Goal: Task Accomplishment & Management: Manage account settings

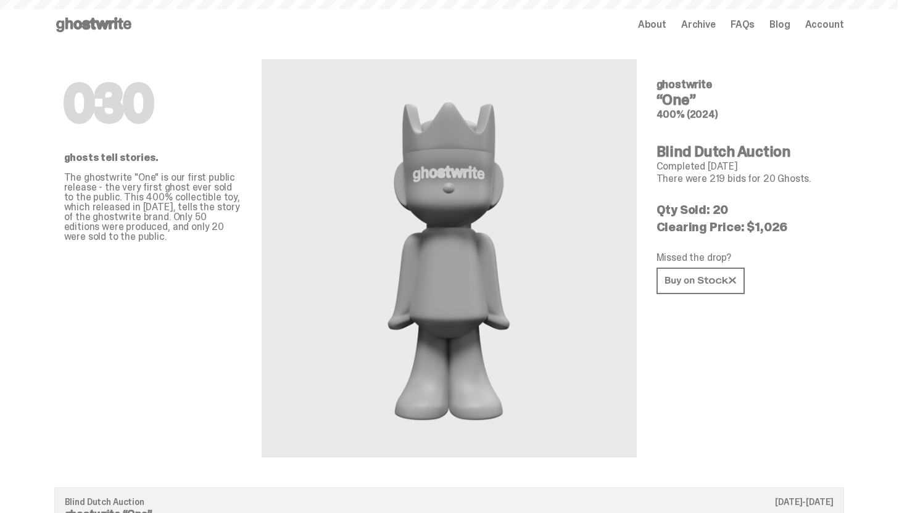
click at [108, 31] on icon at bounding box center [93, 25] width 79 height 20
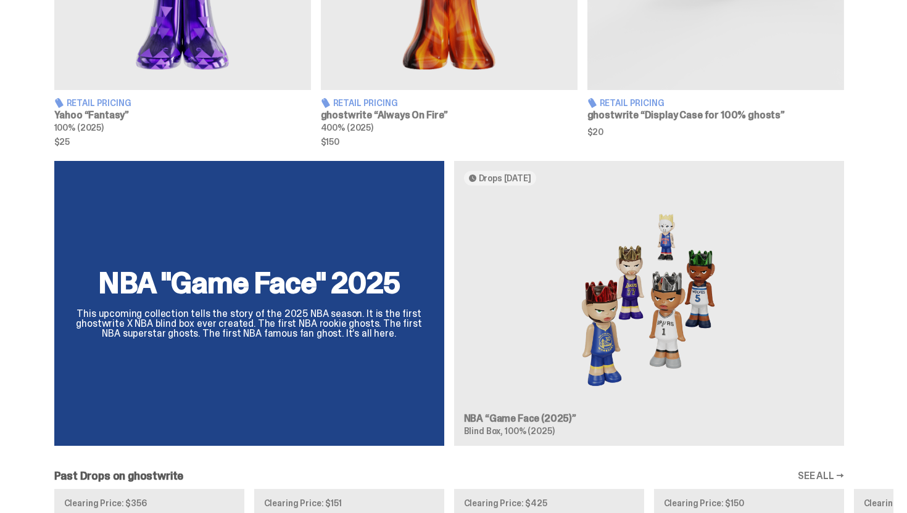
scroll to position [699, 0]
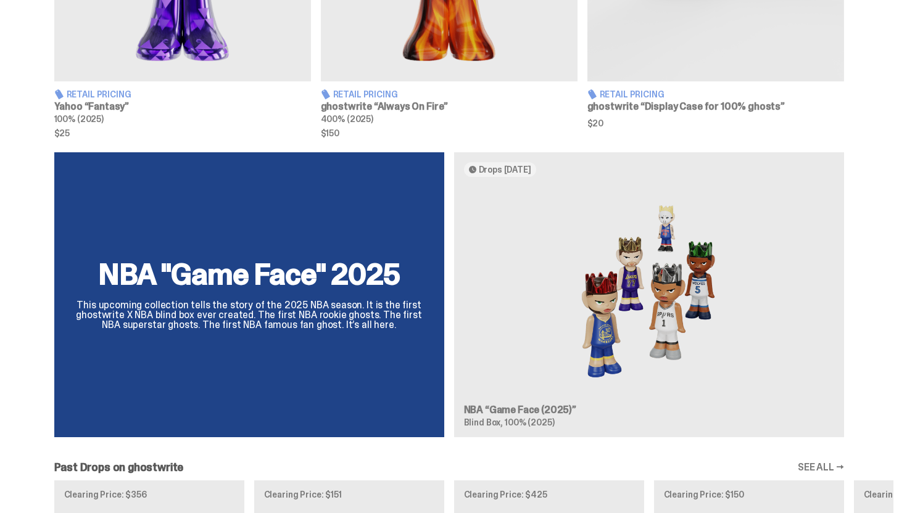
click at [530, 270] on div "NBA "Game Face" 2025 This upcoming collection tells the story of the 2025 NBA s…" at bounding box center [449, 299] width 889 height 295
click at [387, 311] on div "NBA "Game Face" 2025 This upcoming collection tells the story of the 2025 NBA s…" at bounding box center [449, 299] width 889 height 295
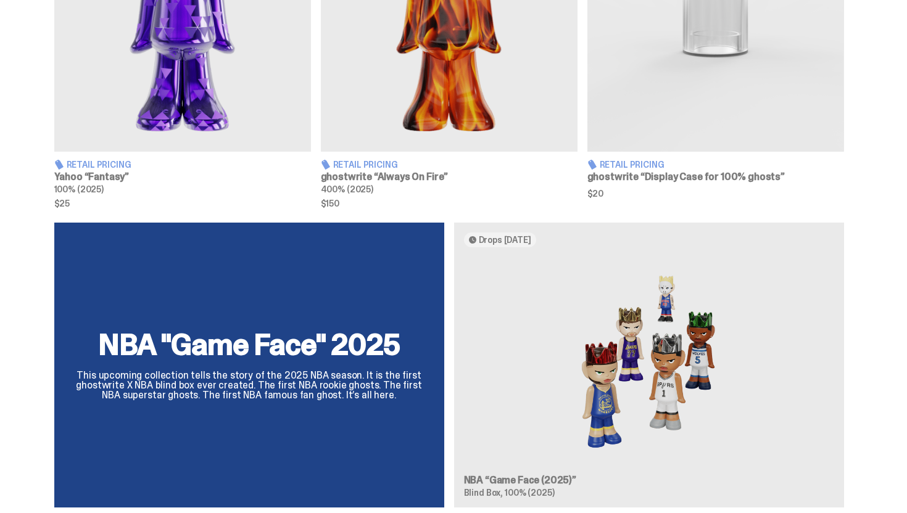
scroll to position [608, 0]
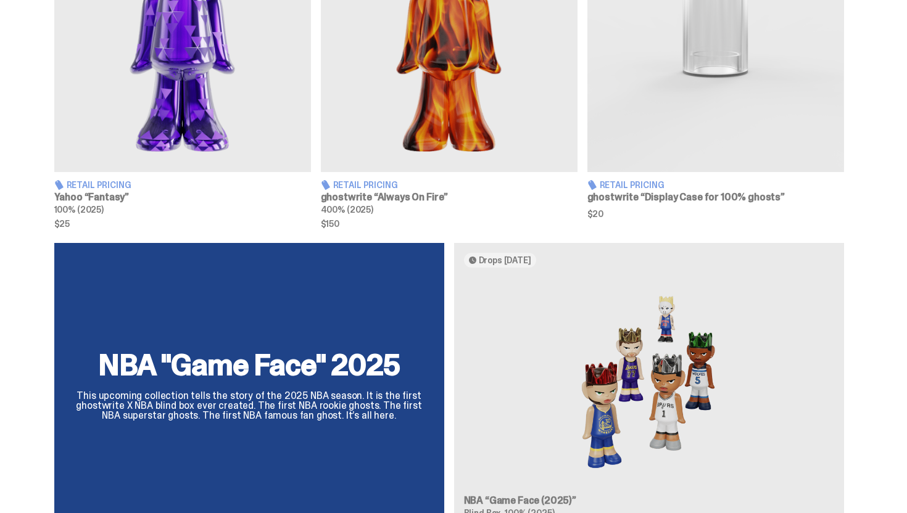
click at [499, 375] on div "NBA "Game Face" 2025 This upcoming collection tells the story of the 2025 NBA s…" at bounding box center [449, 390] width 889 height 295
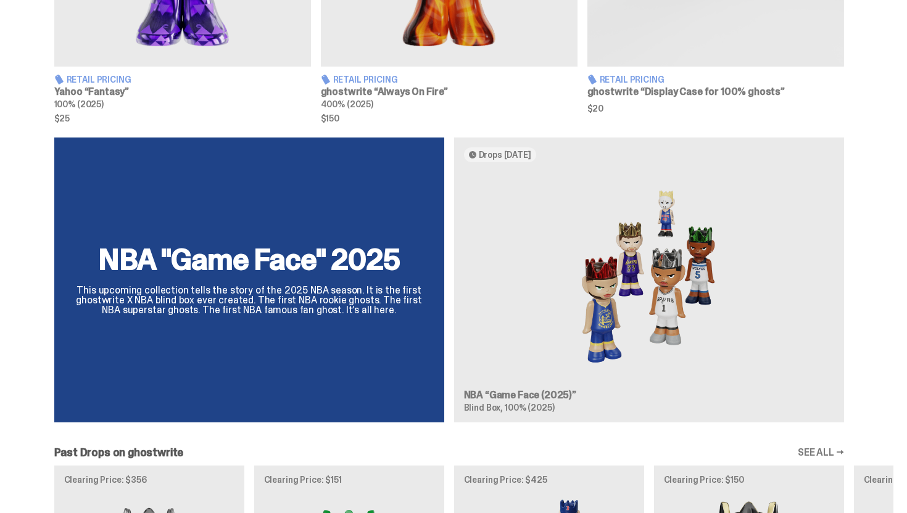
scroll to position [0, 0]
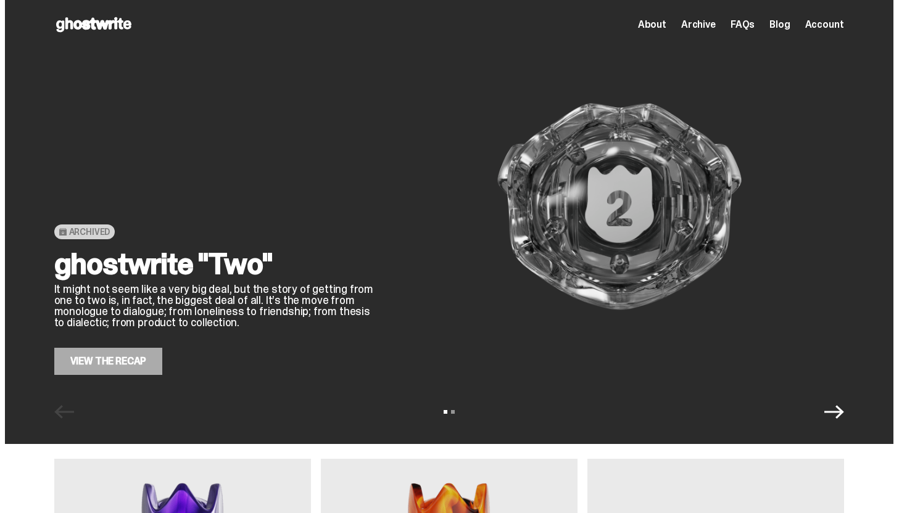
click at [106, 28] on icon at bounding box center [93, 25] width 79 height 20
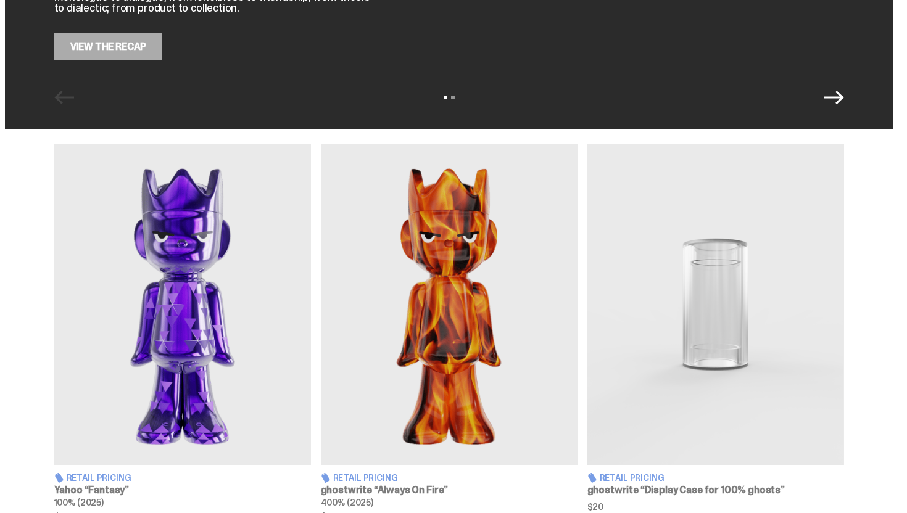
scroll to position [333, 0]
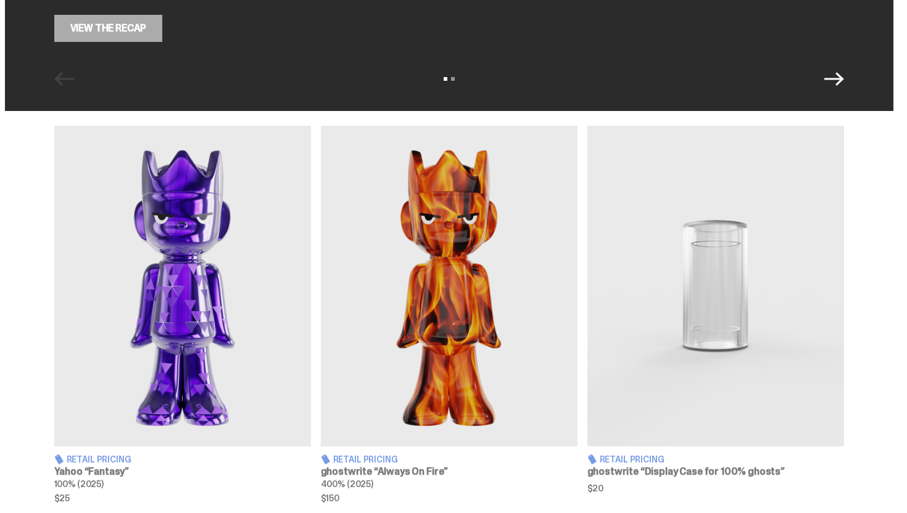
click at [194, 338] on img at bounding box center [182, 286] width 257 height 321
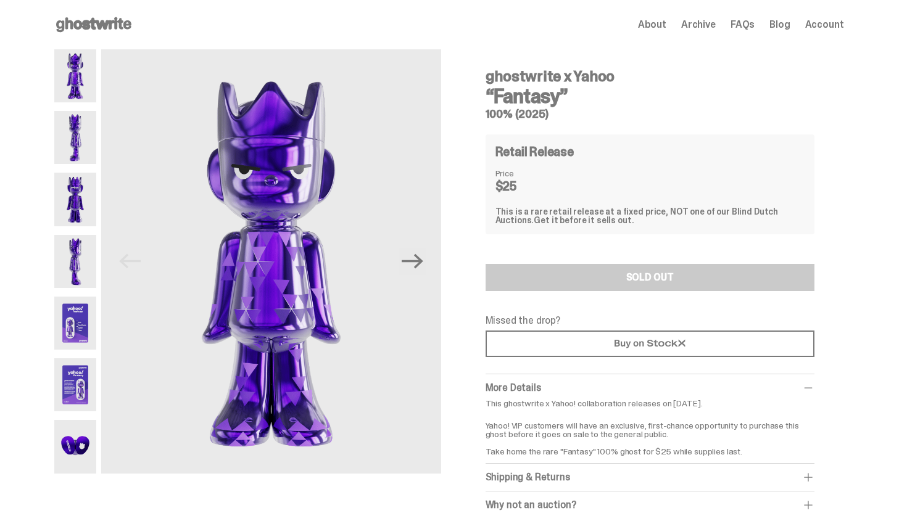
click at [812, 23] on span "Account" at bounding box center [824, 25] width 39 height 10
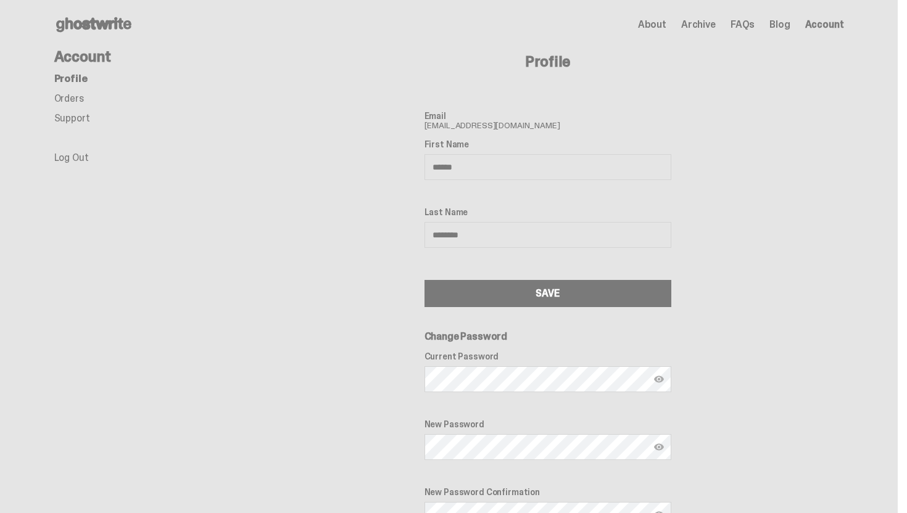
click at [70, 101] on link "Orders" at bounding box center [69, 98] width 30 height 13
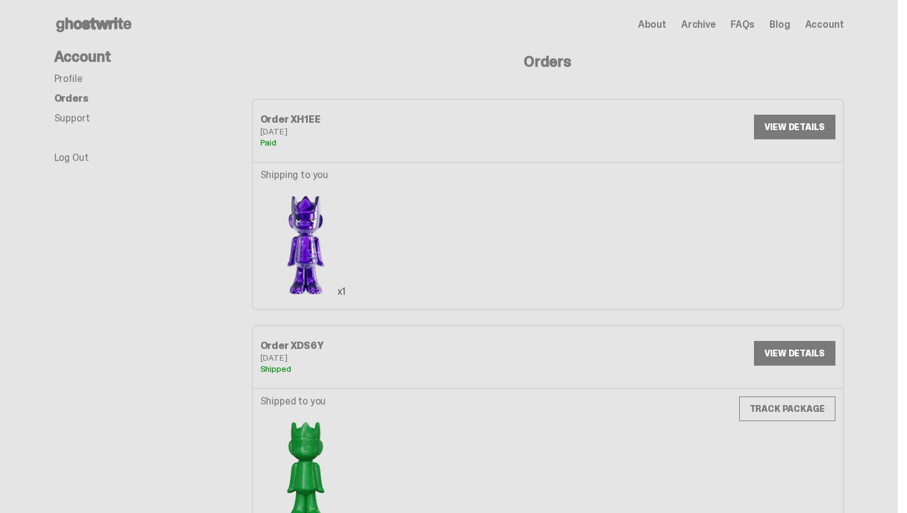
click at [283, 231] on img at bounding box center [305, 245] width 91 height 114
click at [816, 128] on link "VIEW DETAILS" at bounding box center [794, 127] width 81 height 25
